Goal: Task Accomplishment & Management: Use online tool/utility

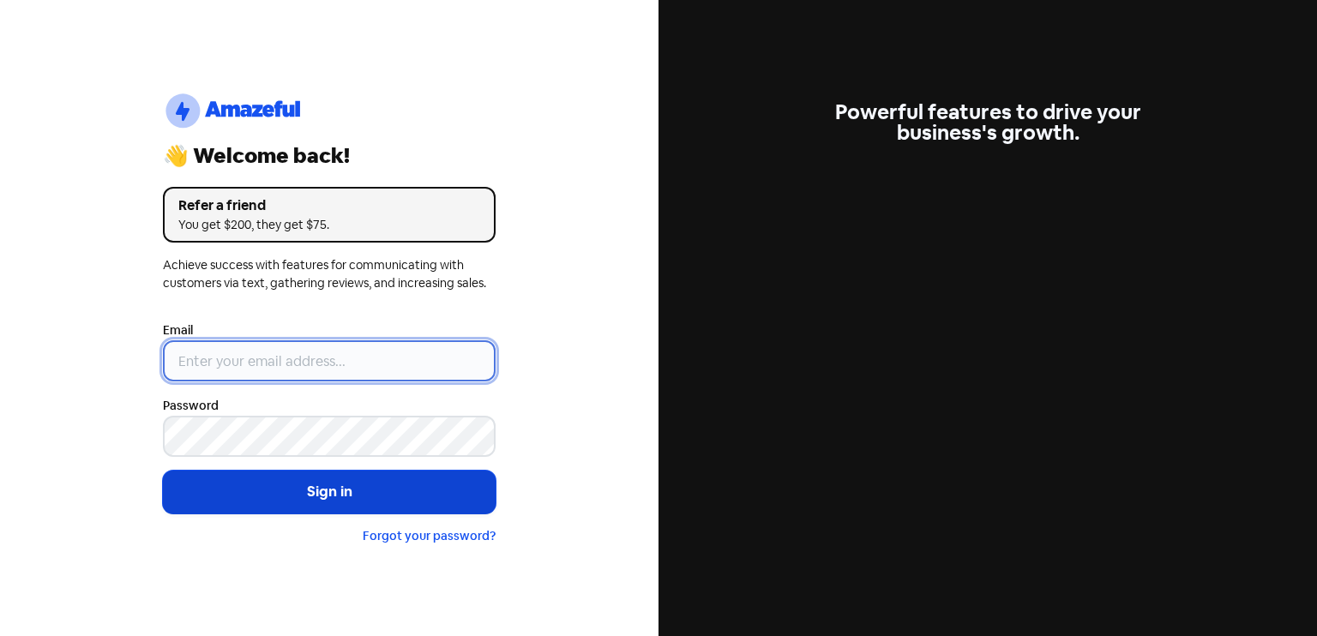
type input "[EMAIL_ADDRESS][DOMAIN_NAME]"
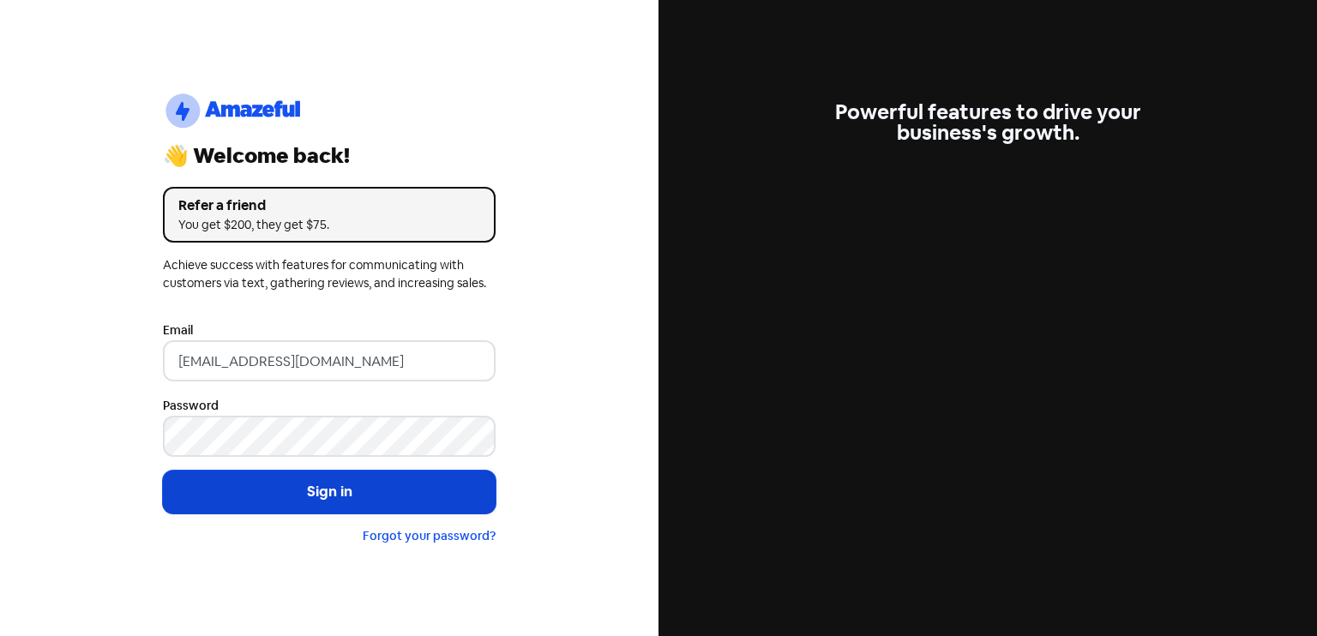
click at [377, 484] on button "Sign in" at bounding box center [329, 492] width 333 height 43
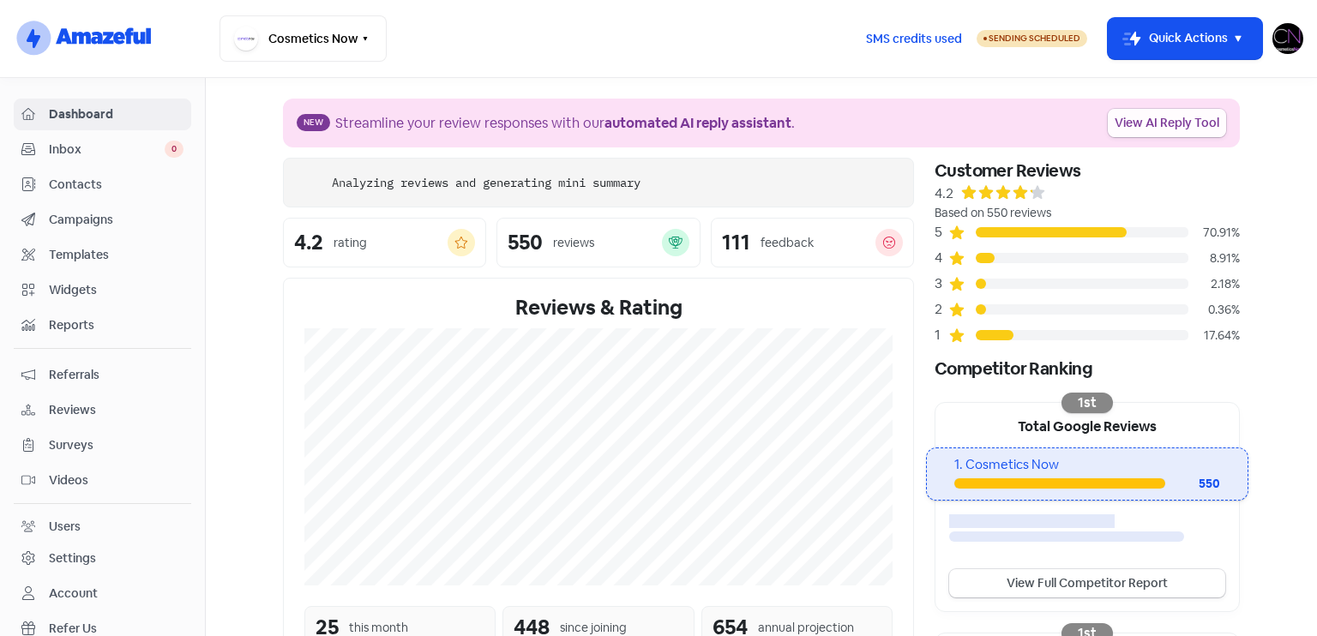
click at [1149, 130] on link "View AI Reply Tool" at bounding box center [1167, 123] width 118 height 28
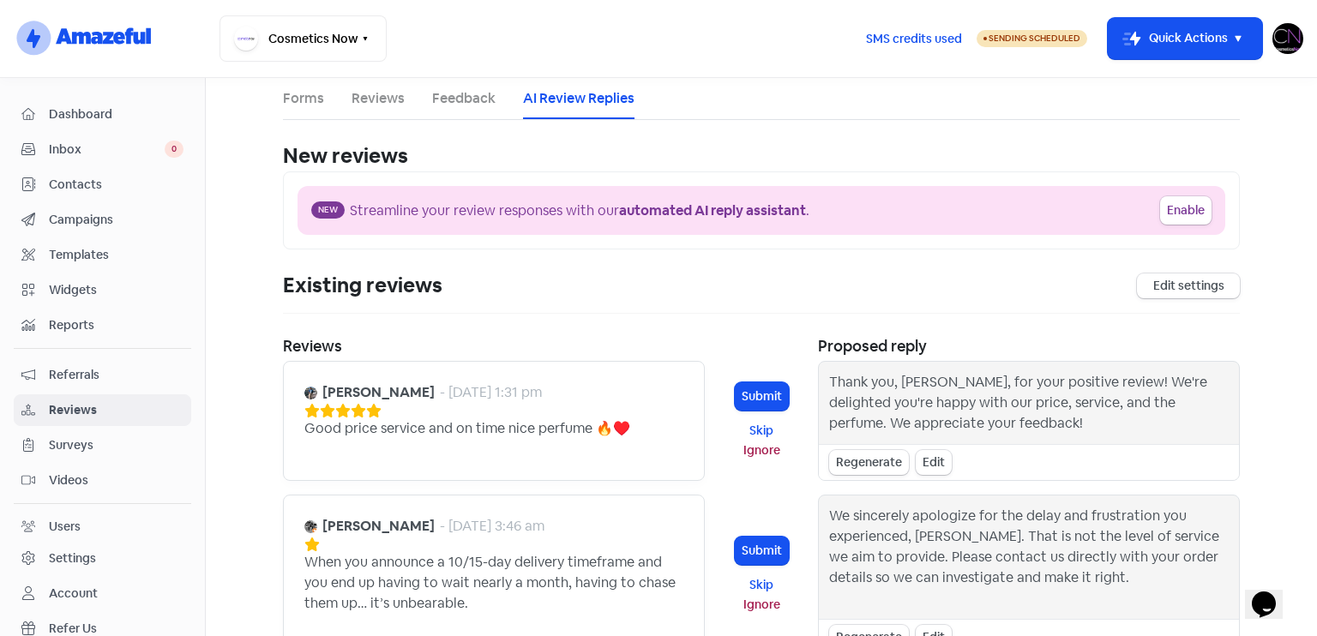
click at [119, 401] on span "Reviews" at bounding box center [116, 410] width 135 height 18
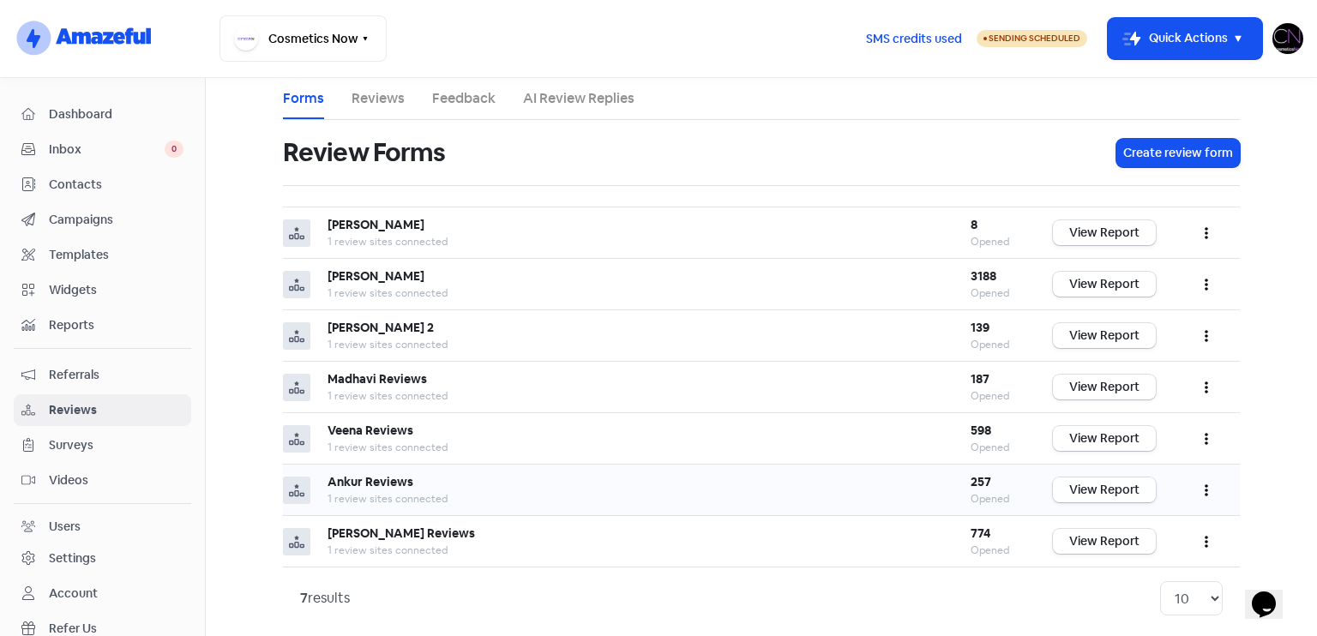
click at [1131, 487] on link "View Report" at bounding box center [1104, 490] width 103 height 25
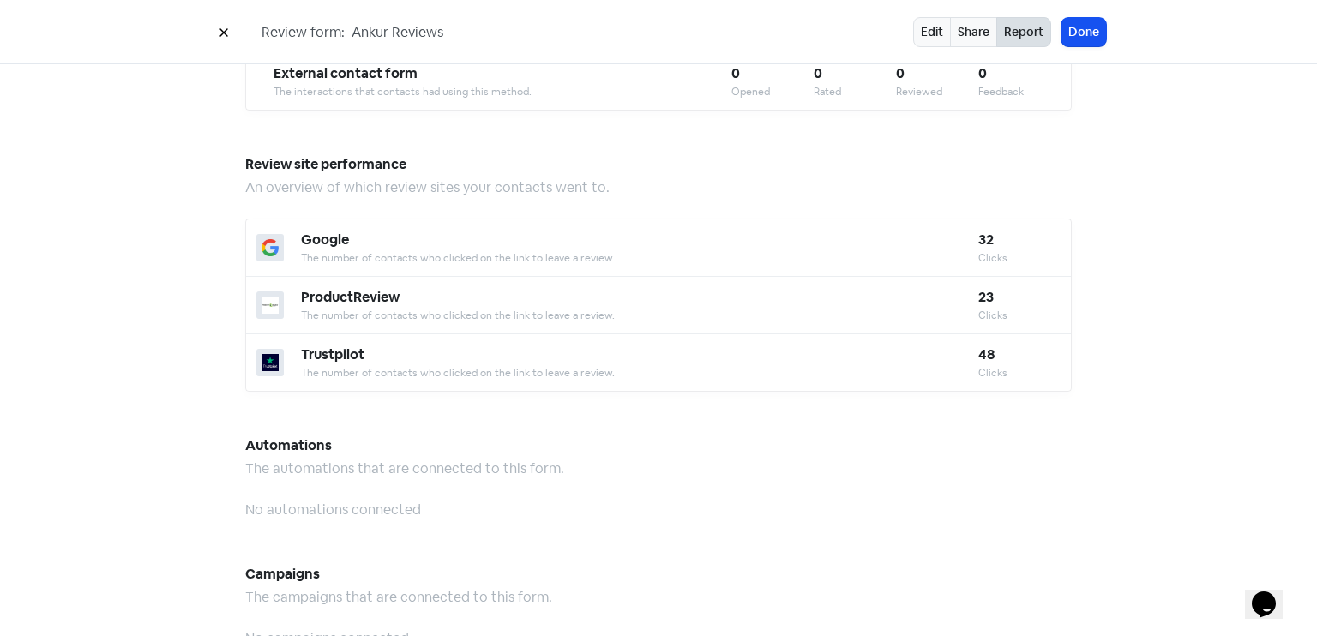
scroll to position [1502, 0]
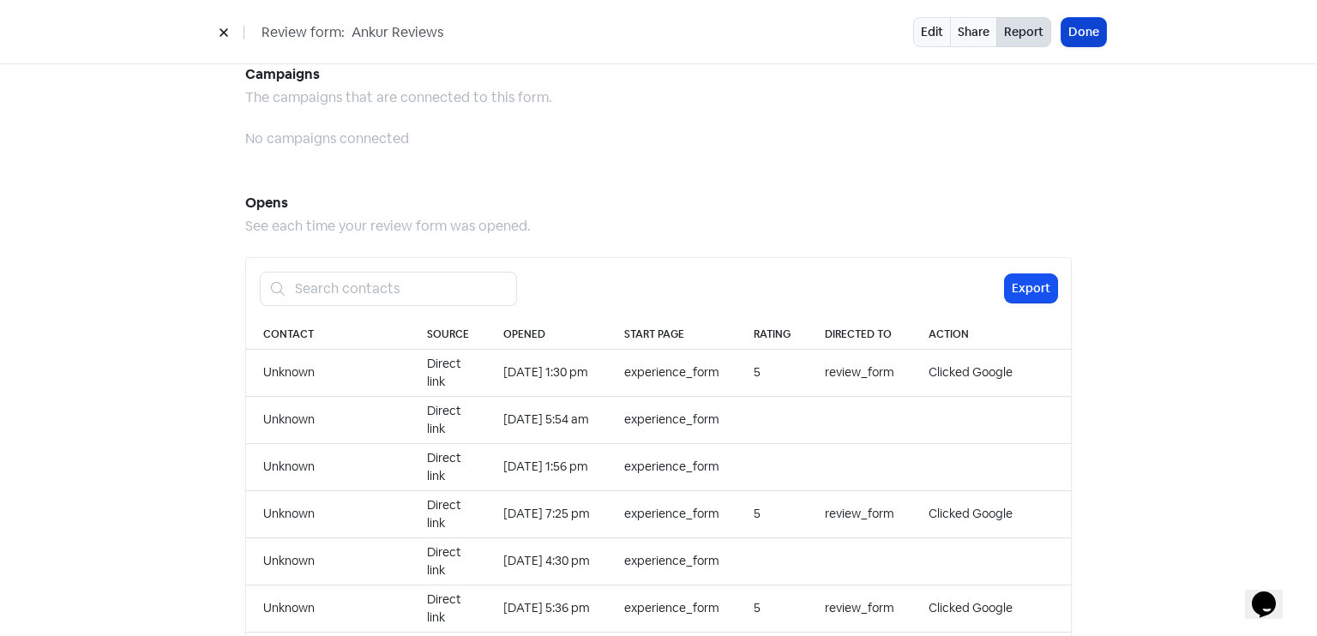
click at [1077, 19] on button "Done" at bounding box center [1084, 32] width 45 height 28
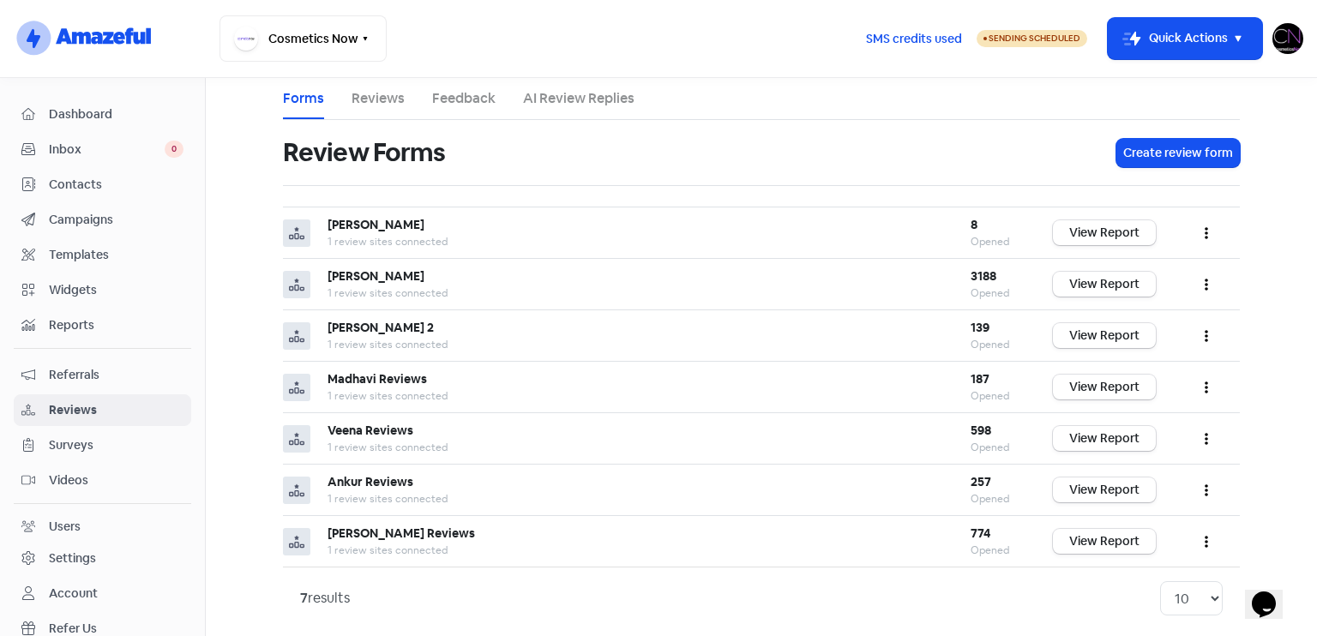
click at [100, 105] on span "Dashboard" at bounding box center [116, 114] width 135 height 18
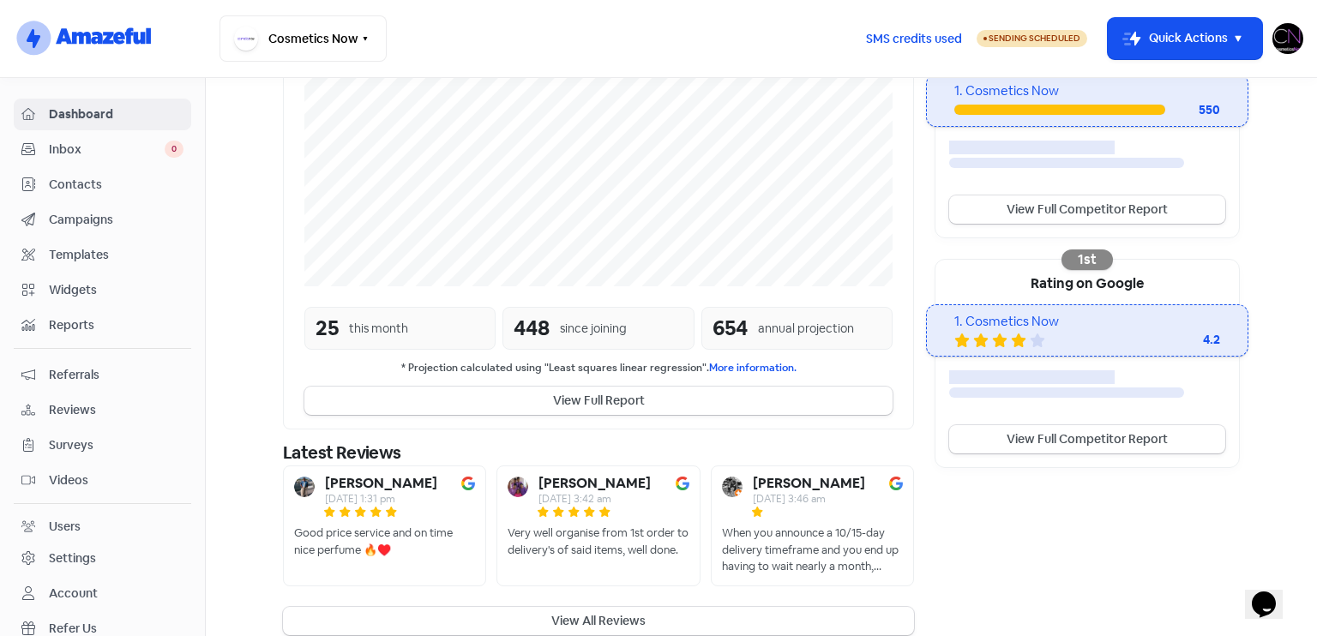
scroll to position [415, 0]
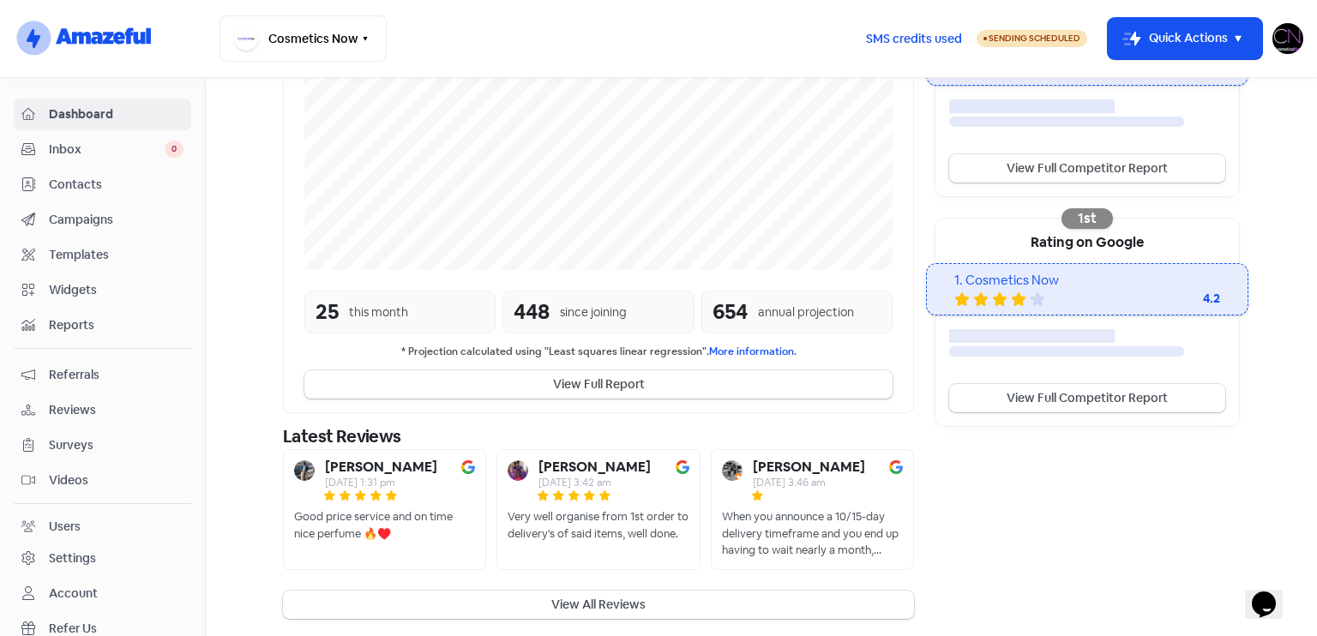
click at [71, 415] on span "Reviews" at bounding box center [116, 410] width 135 height 18
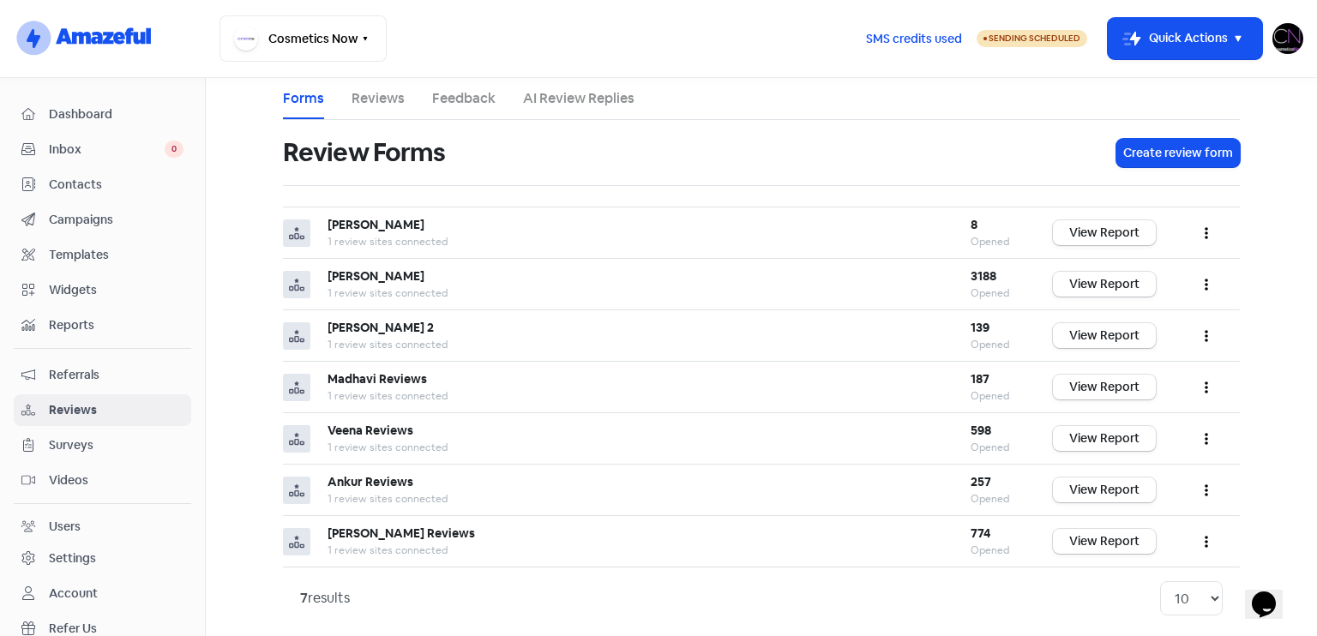
click at [113, 94] on nav "Dashboard Inbox 0 Contacts Campaigns Templates Widgets Reports Referrals Review…" at bounding box center [103, 357] width 206 height 558
click at [128, 102] on link "Dashboard" at bounding box center [103, 115] width 178 height 32
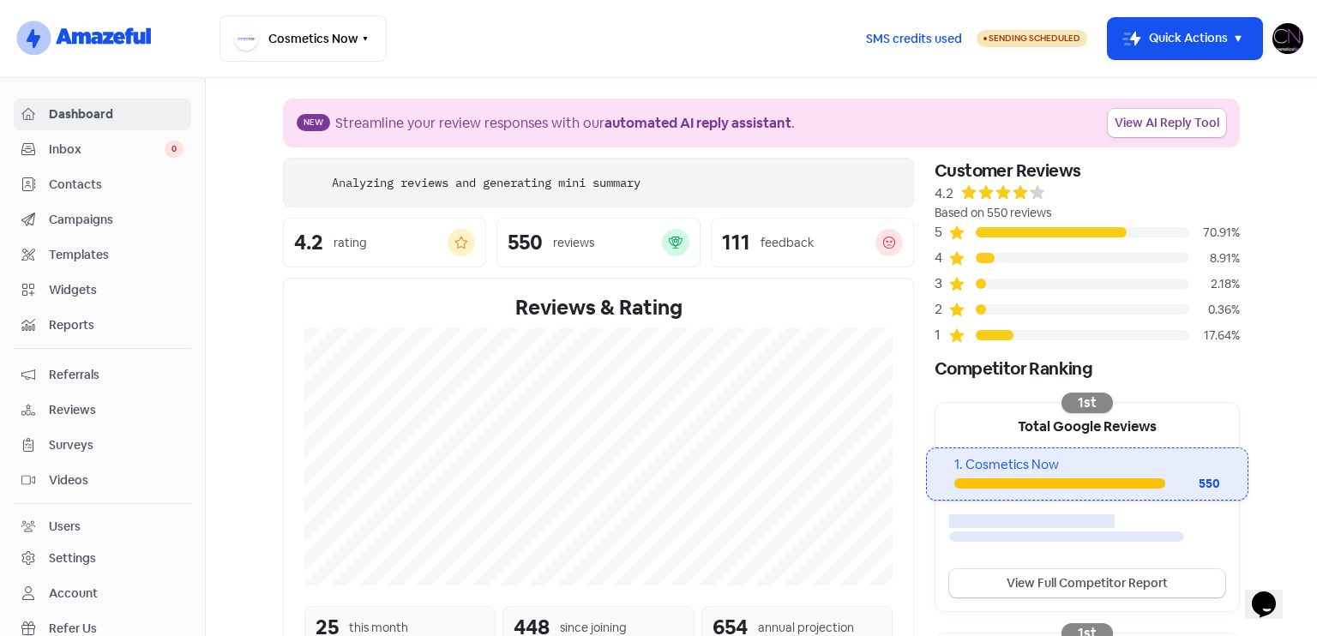
scroll to position [316, 0]
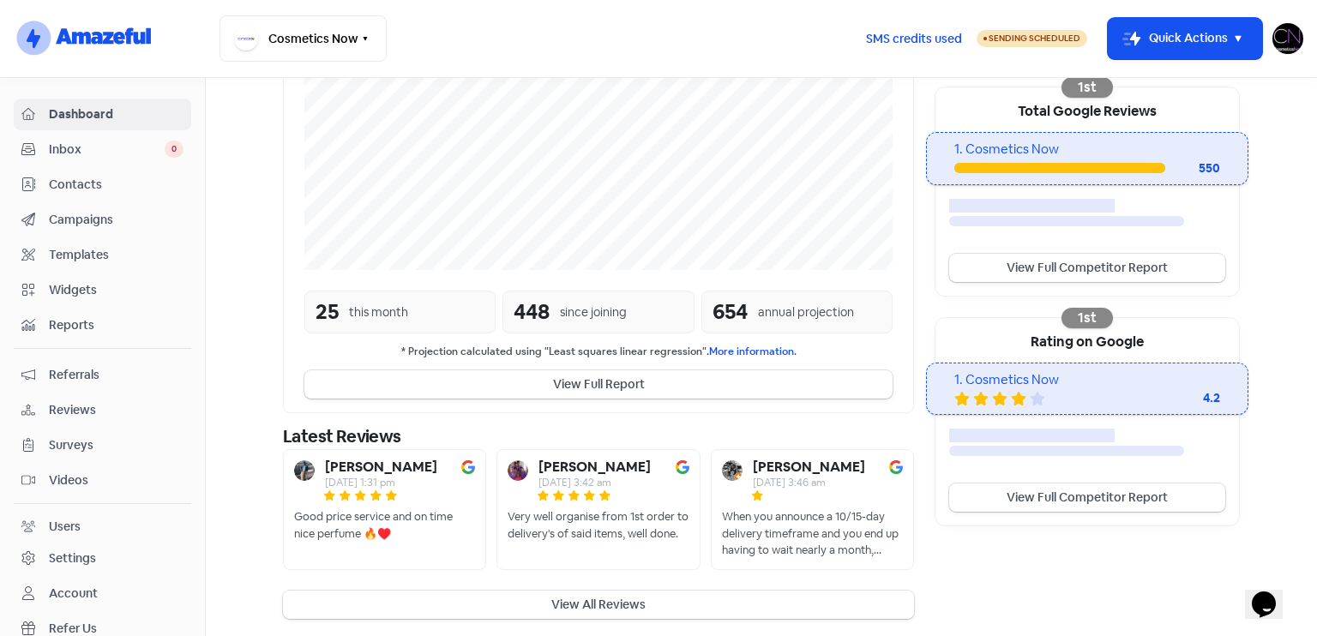
click at [578, 601] on button "View All Reviews" at bounding box center [598, 605] width 631 height 28
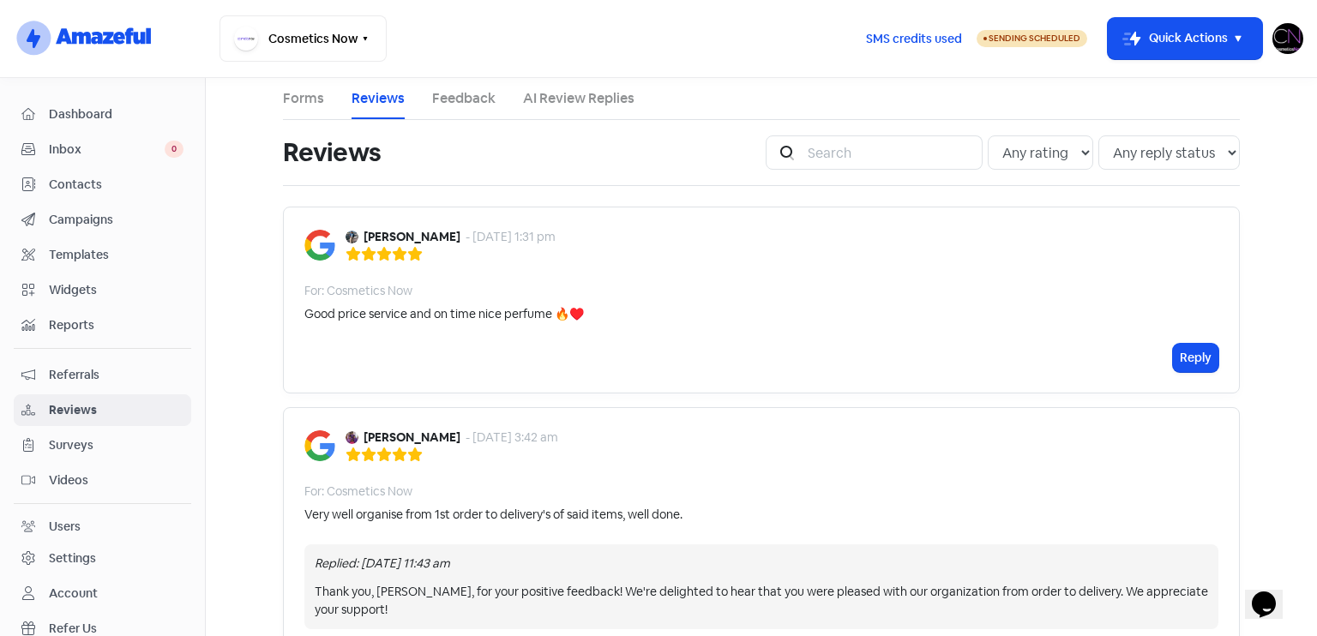
click at [304, 310] on div "Good price service and on time nice perfume 🔥♥️" at bounding box center [444, 314] width 280 height 18
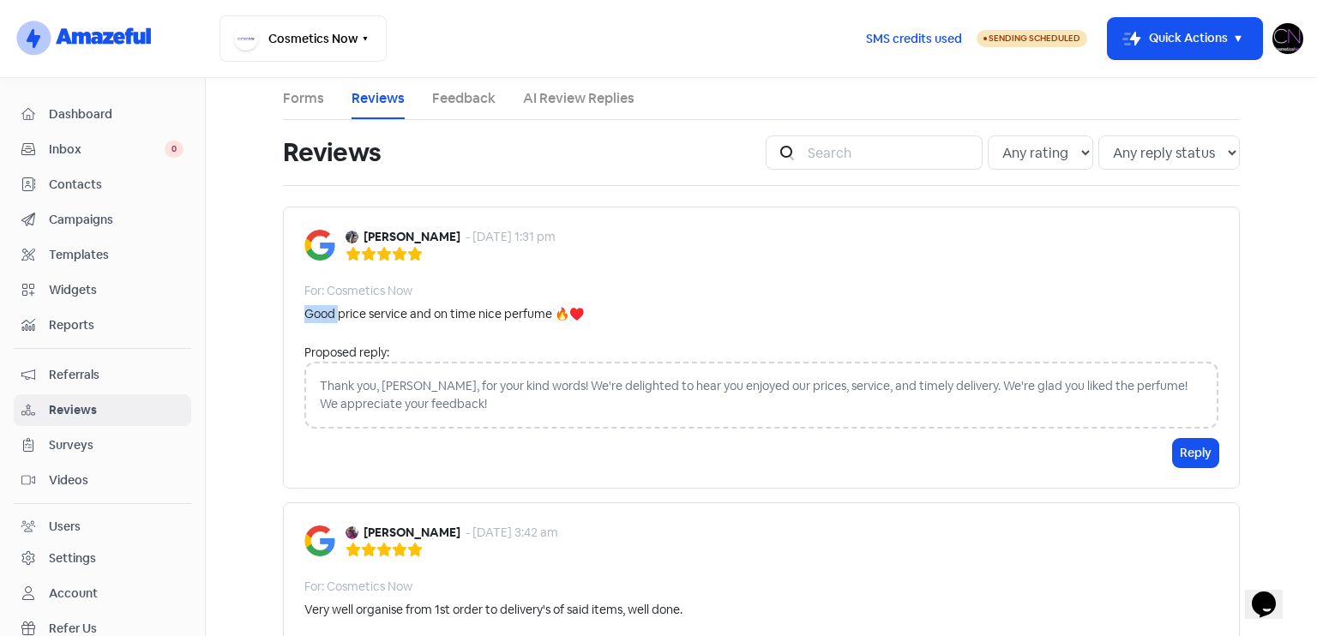
click at [329, 316] on div "Good price service and on time nice perfume 🔥♥️" at bounding box center [444, 314] width 280 height 18
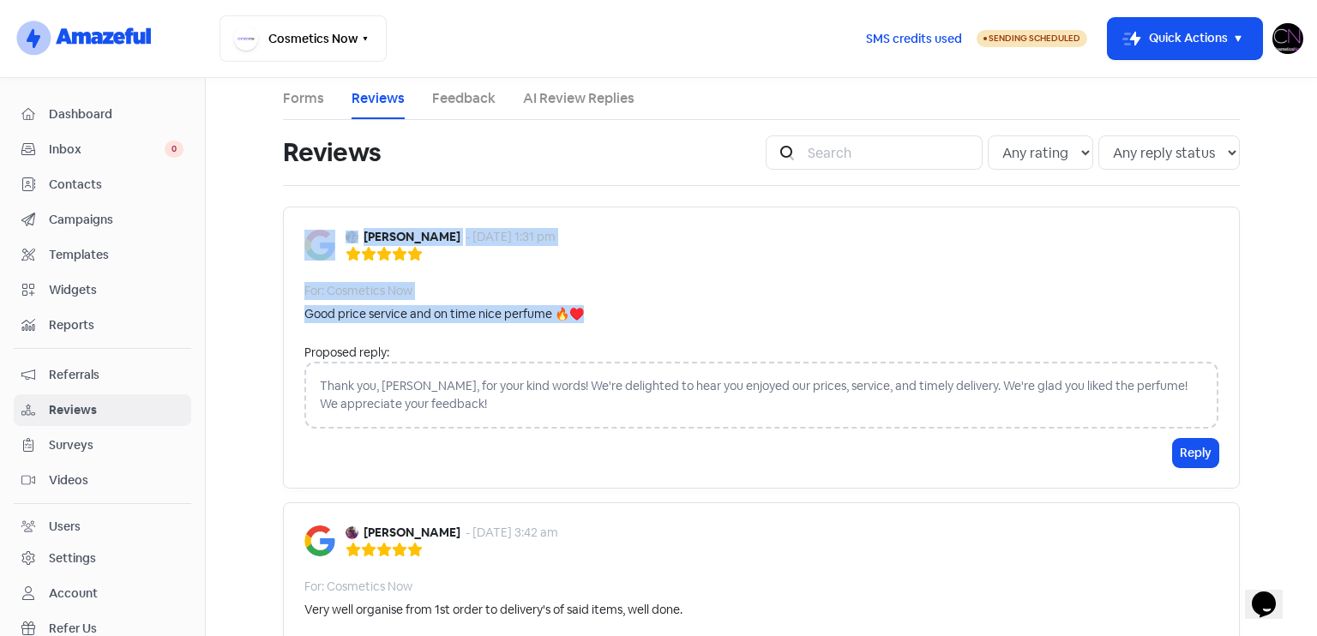
drag, startPoint x: 330, startPoint y: 226, endPoint x: 581, endPoint y: 322, distance: 269.0
click at [581, 322] on div "Julio Beltran - 30 Sep 2025, 1:31 pm For: Cosmetics Now Good price service and …" at bounding box center [761, 348] width 957 height 282
copy div "Julio Beltran - 30 Sep 2025, 1:31 pm For: Cosmetics Now Good price service and …"
click at [113, 403] on span "Reviews" at bounding box center [116, 410] width 135 height 18
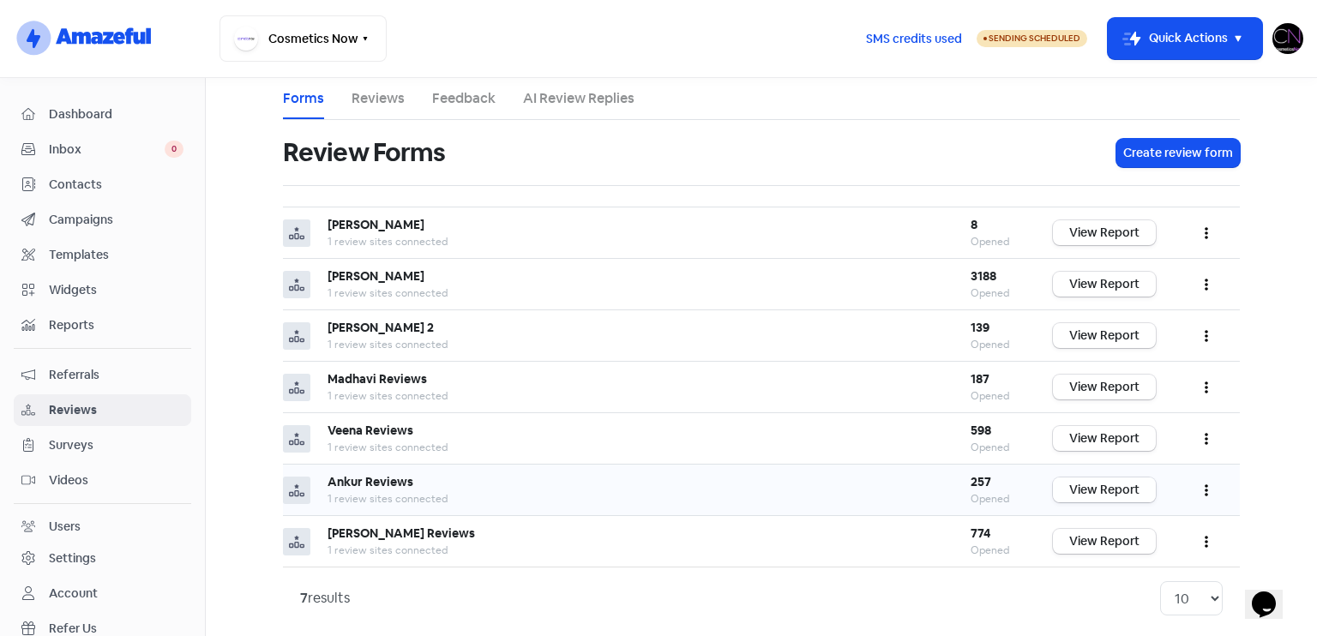
click at [1062, 486] on link "View Report" at bounding box center [1104, 490] width 103 height 25
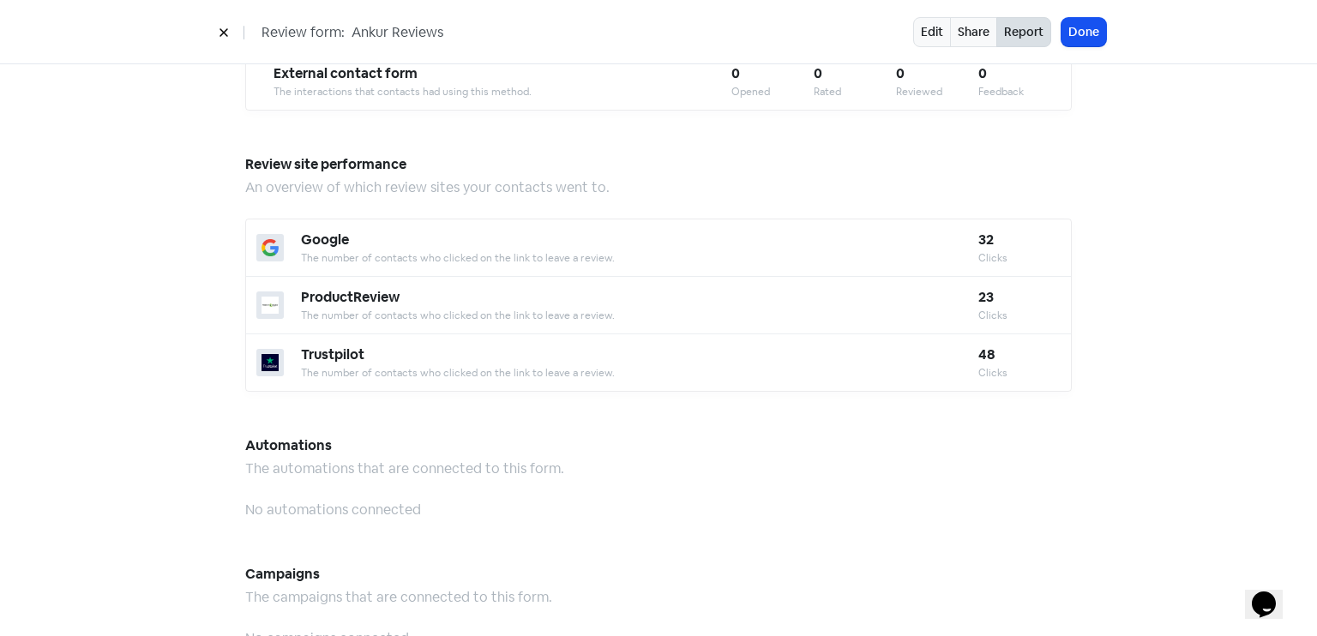
scroll to position [1502, 0]
